Goal: Information Seeking & Learning: Learn about a topic

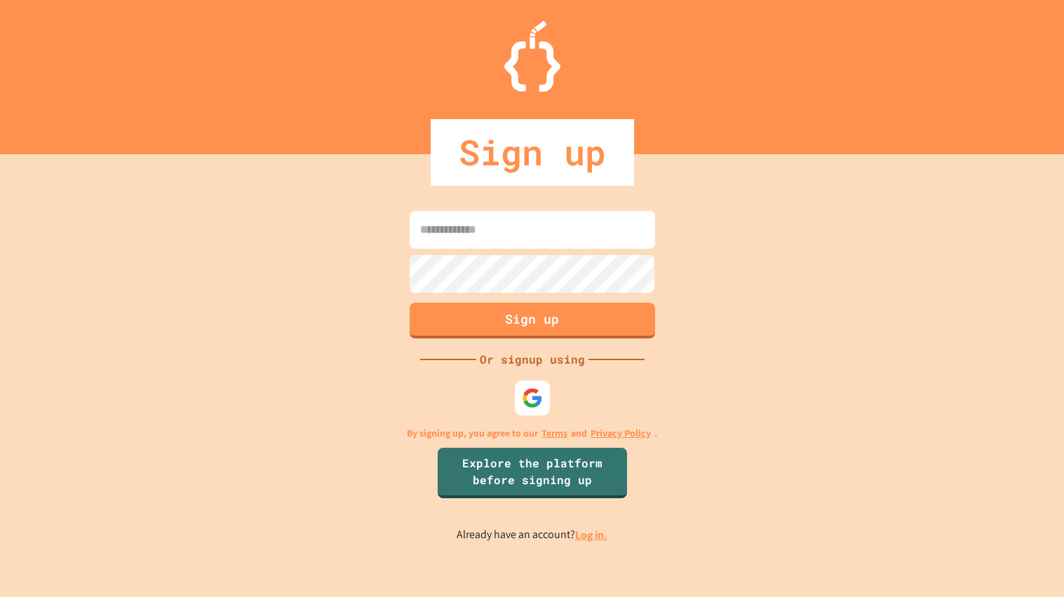
click at [592, 536] on link "Log in." at bounding box center [591, 535] width 32 height 15
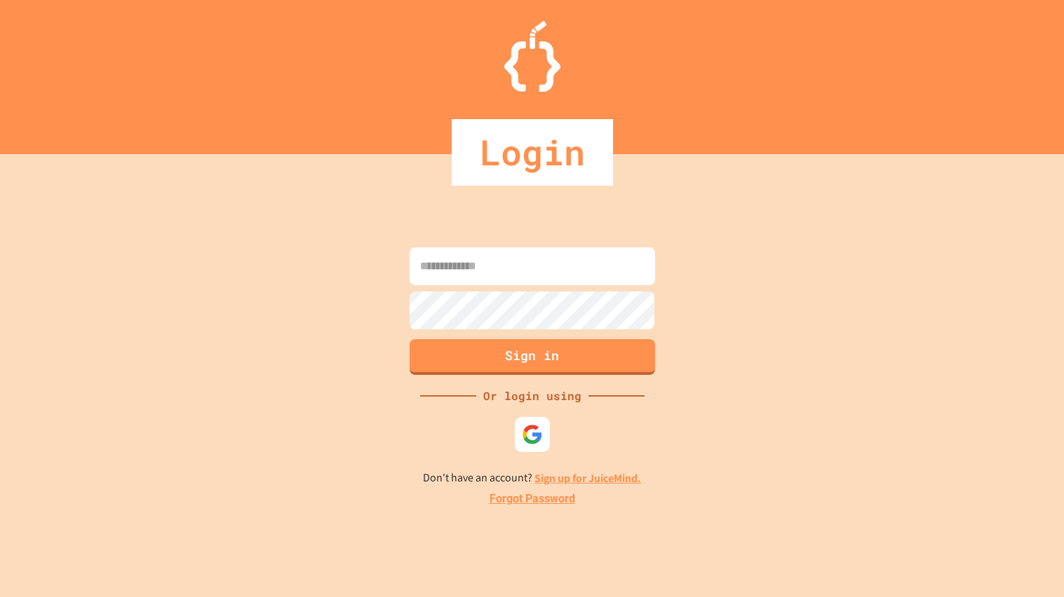
click at [444, 272] on input at bounding box center [531, 266] width 245 height 38
type input "**********"
click at [557, 355] on button "Sign in" at bounding box center [532, 355] width 250 height 36
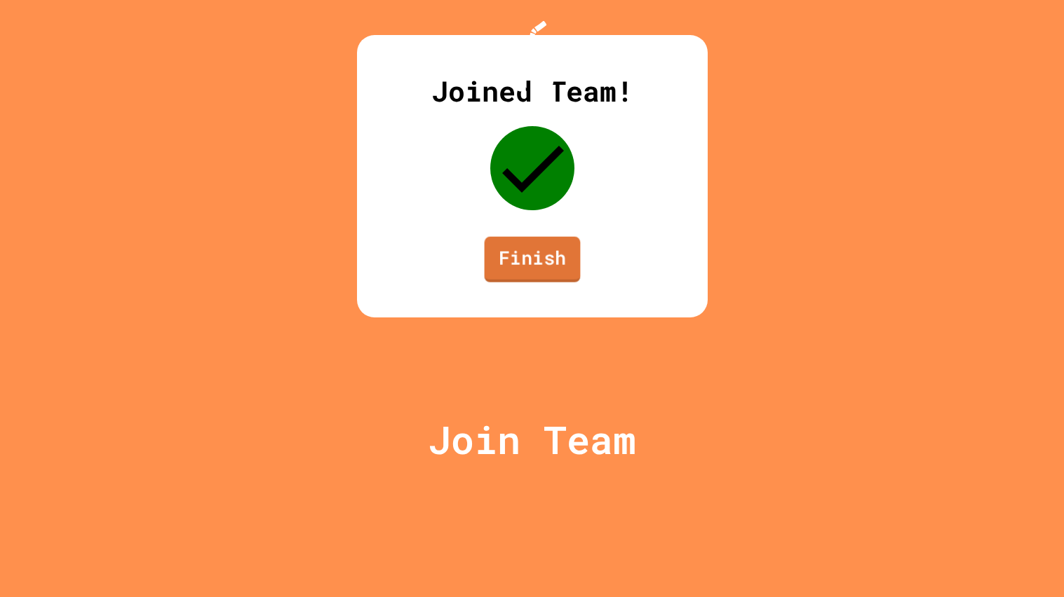
click at [553, 283] on link "Finish" at bounding box center [532, 260] width 96 height 46
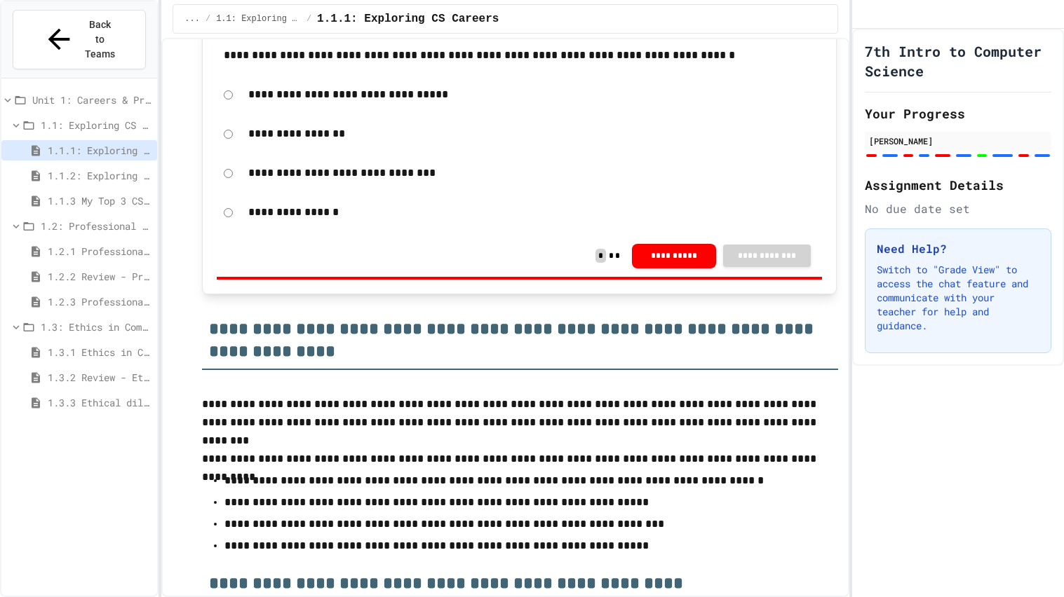
scroll to position [2217, 0]
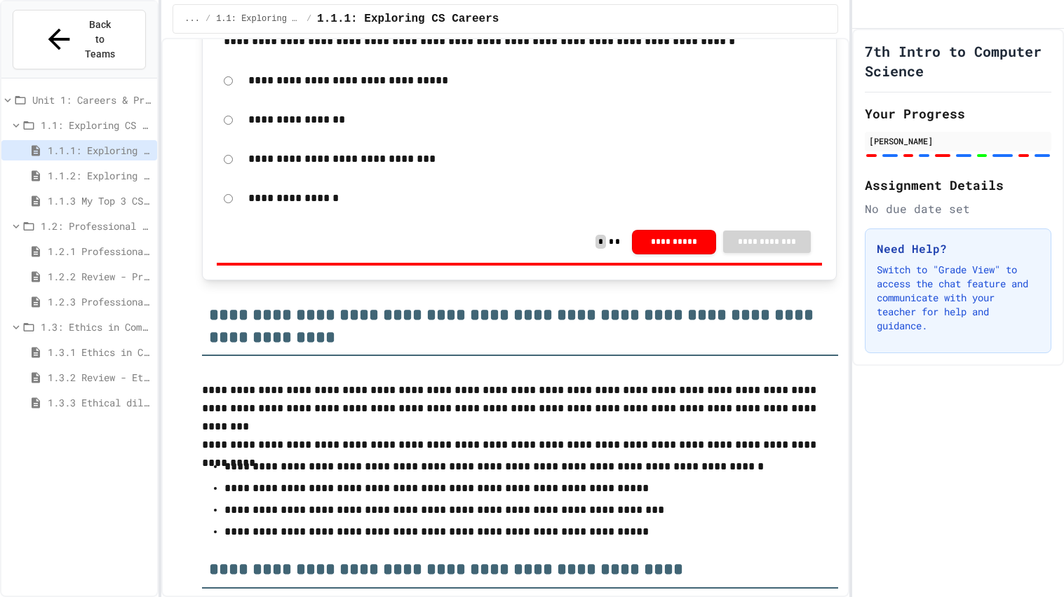
click at [138, 168] on span "1.1.2: Exploring CS Careers - Review" at bounding box center [100, 175] width 104 height 15
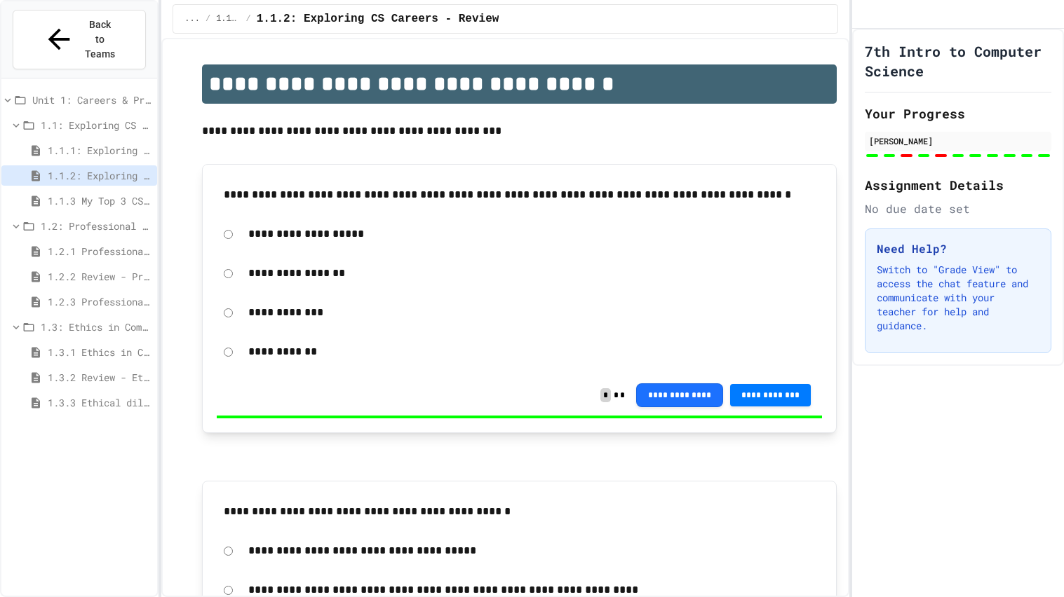
click at [56, 194] on span "1.1.3 My Top 3 CS Careers!" at bounding box center [100, 201] width 104 height 15
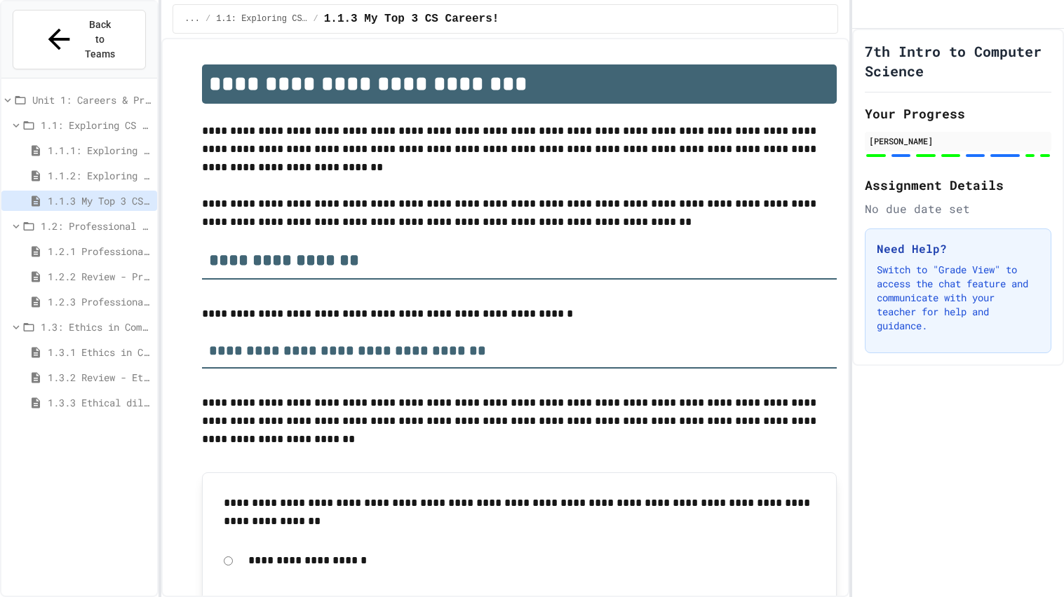
click at [95, 244] on span "1.2.1 Professional Communication" at bounding box center [100, 251] width 104 height 15
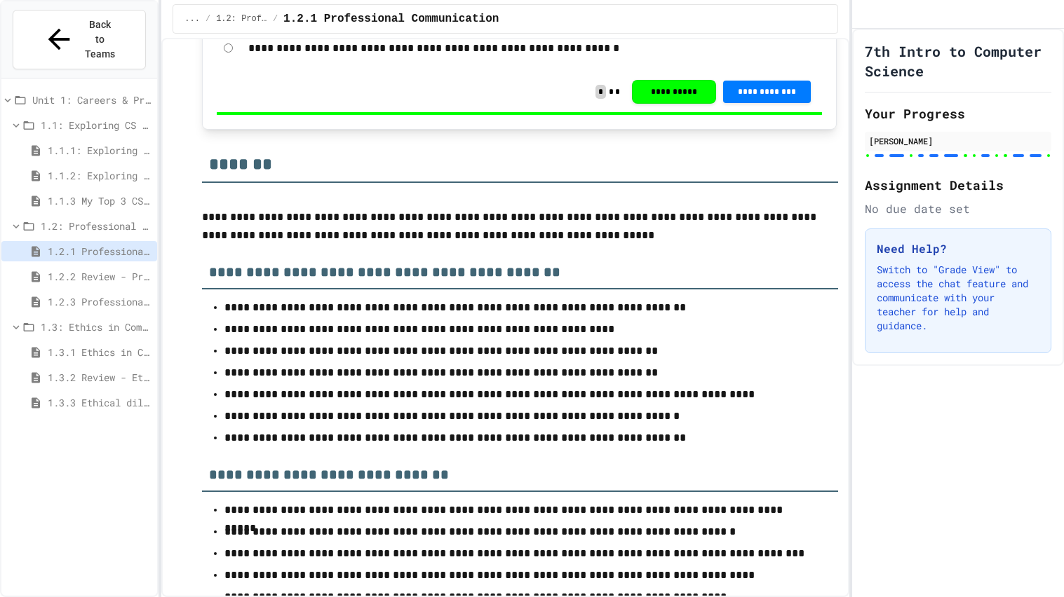
scroll to position [8516, 0]
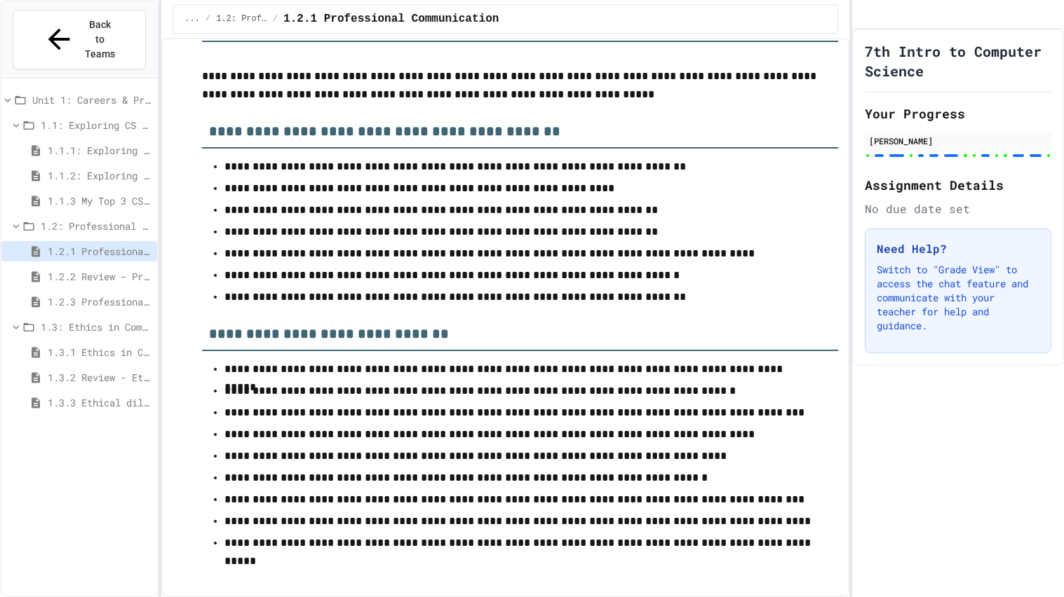
click at [86, 395] on span "1.3.3 Ethical dilemma reflections" at bounding box center [100, 402] width 104 height 15
